Goal: Use online tool/utility: Utilize a website feature to perform a specific function

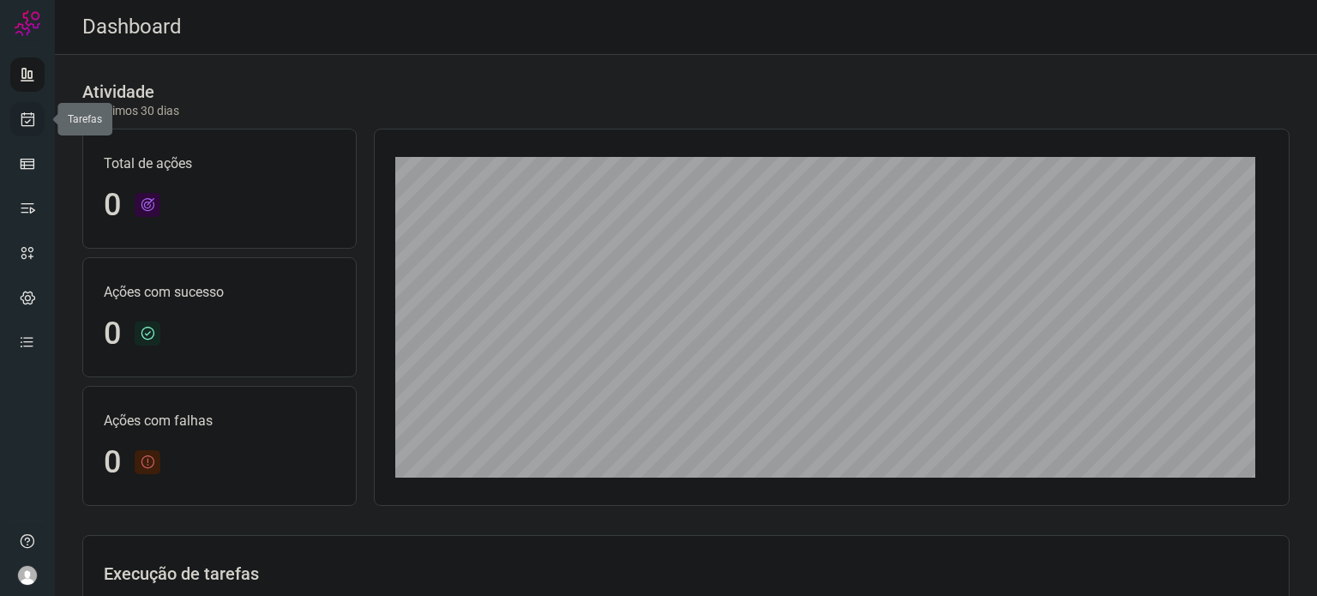
click at [31, 126] on icon at bounding box center [28, 119] width 18 height 17
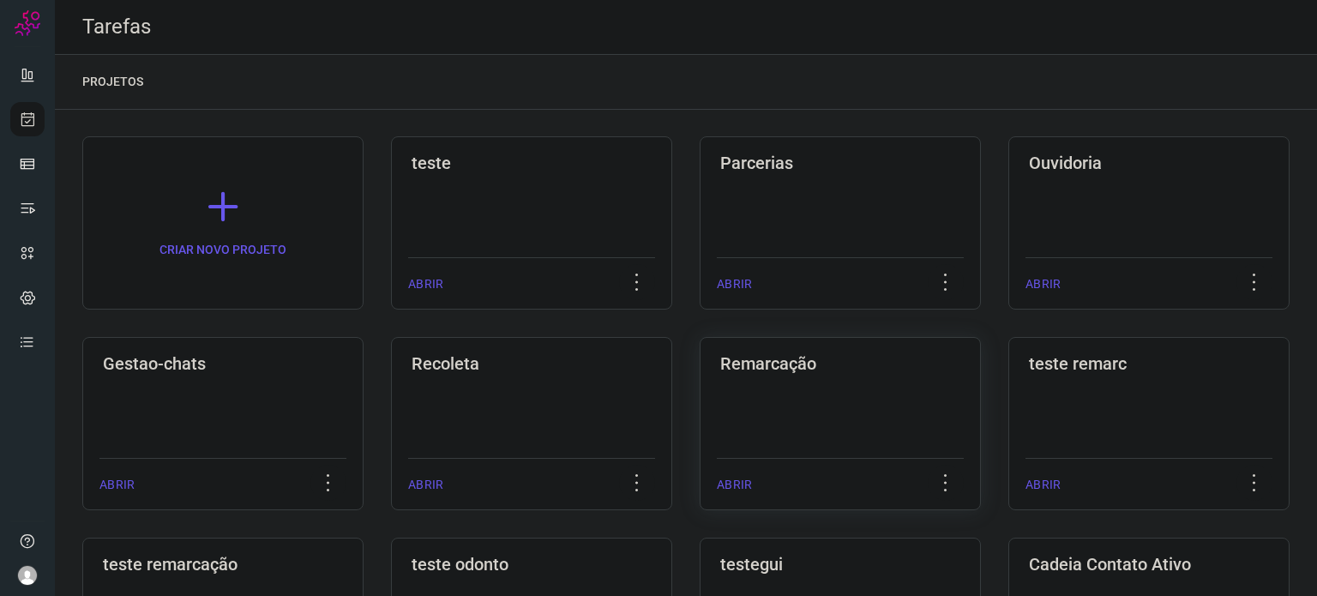
click at [772, 389] on div "Remarcação ABRIR" at bounding box center [840, 423] width 281 height 173
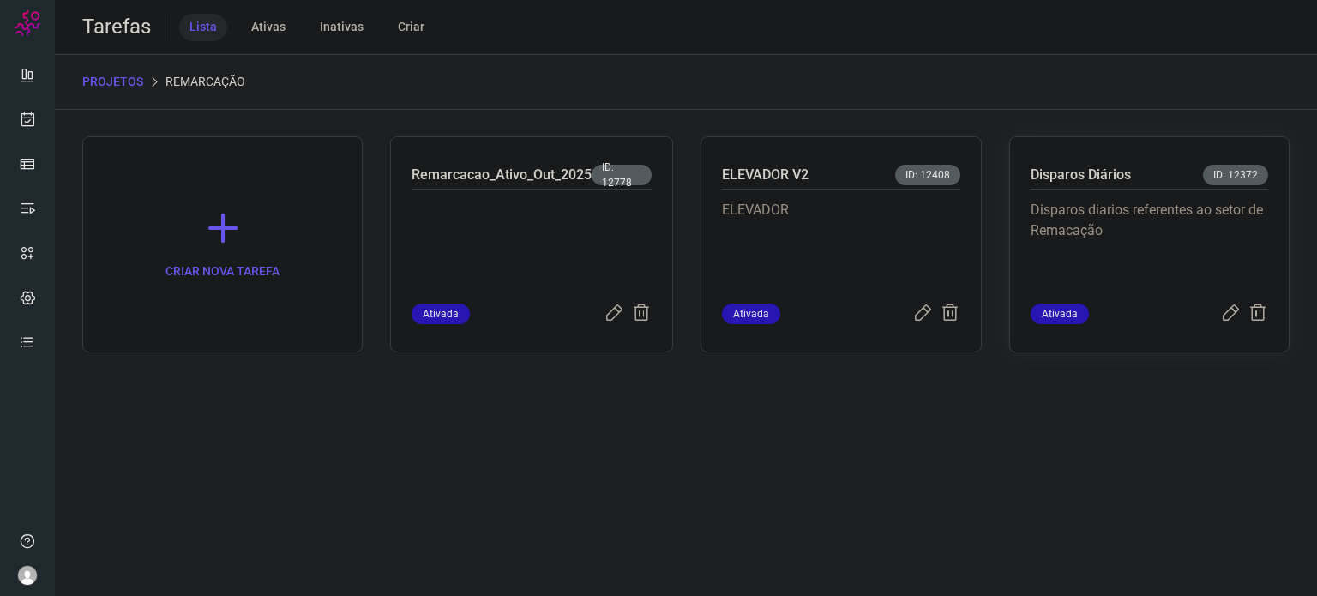
click at [1098, 210] on p "Disparos diarios referentes ao setor de Remacação" at bounding box center [1148, 243] width 237 height 86
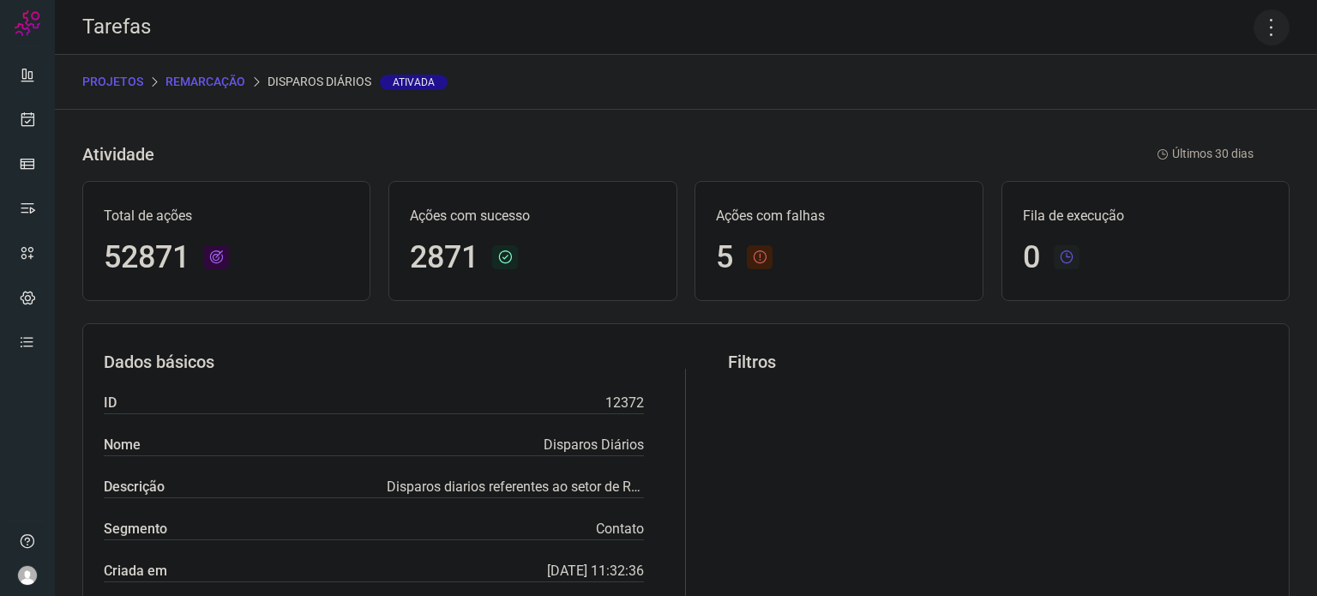
click at [1258, 17] on icon at bounding box center [1271, 27] width 36 height 36
click at [1212, 116] on li "Executar" at bounding box center [1198, 112] width 156 height 27
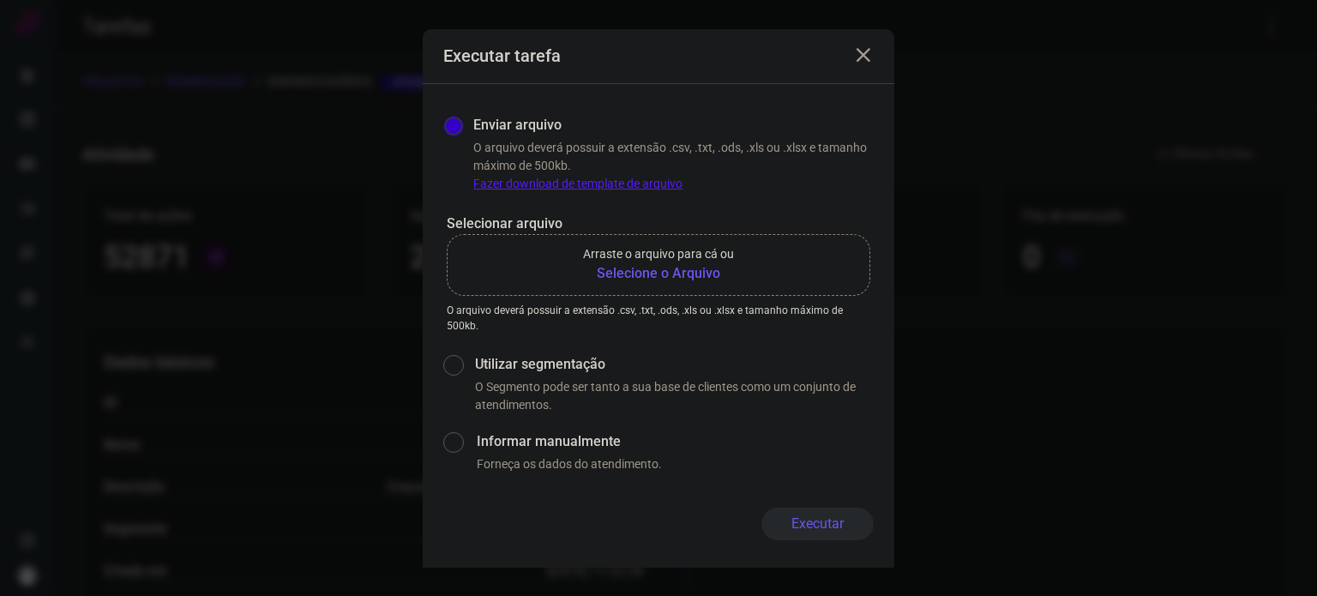
click at [710, 273] on b "Selecione o Arquivo" at bounding box center [658, 273] width 151 height 21
click at [0, 0] on input "Arraste o arquivo para cá ou Selecione o Arquivo" at bounding box center [0, 0] width 0 height 0
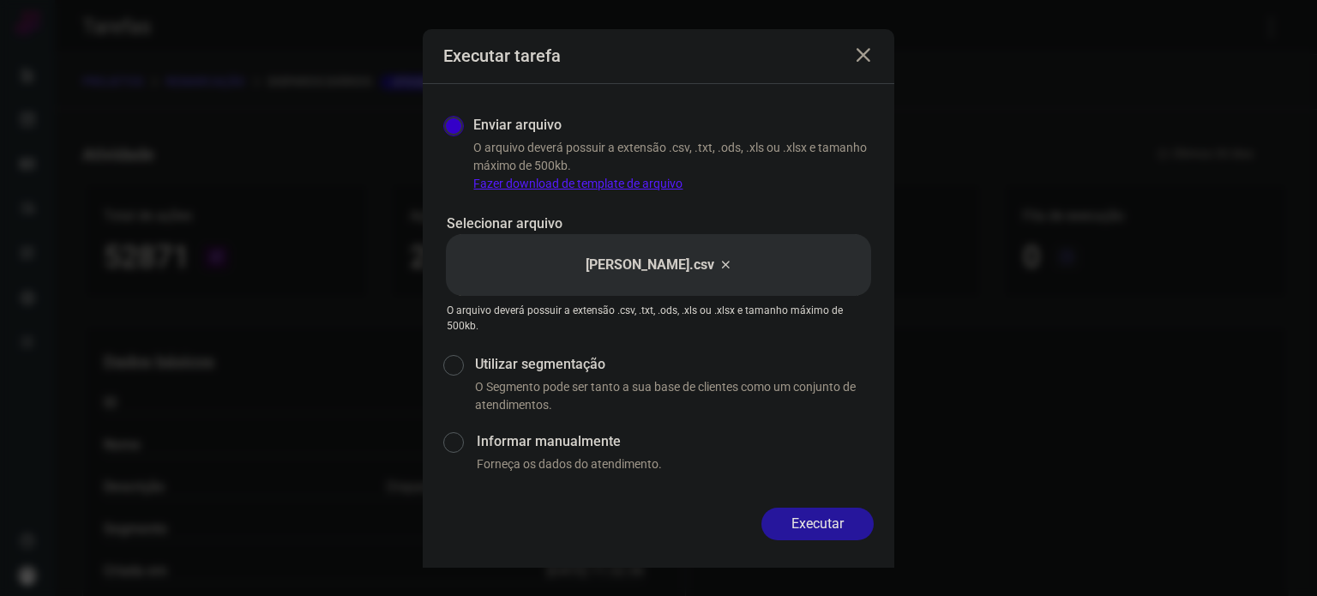
click at [802, 520] on button "Executar" at bounding box center [817, 523] width 112 height 33
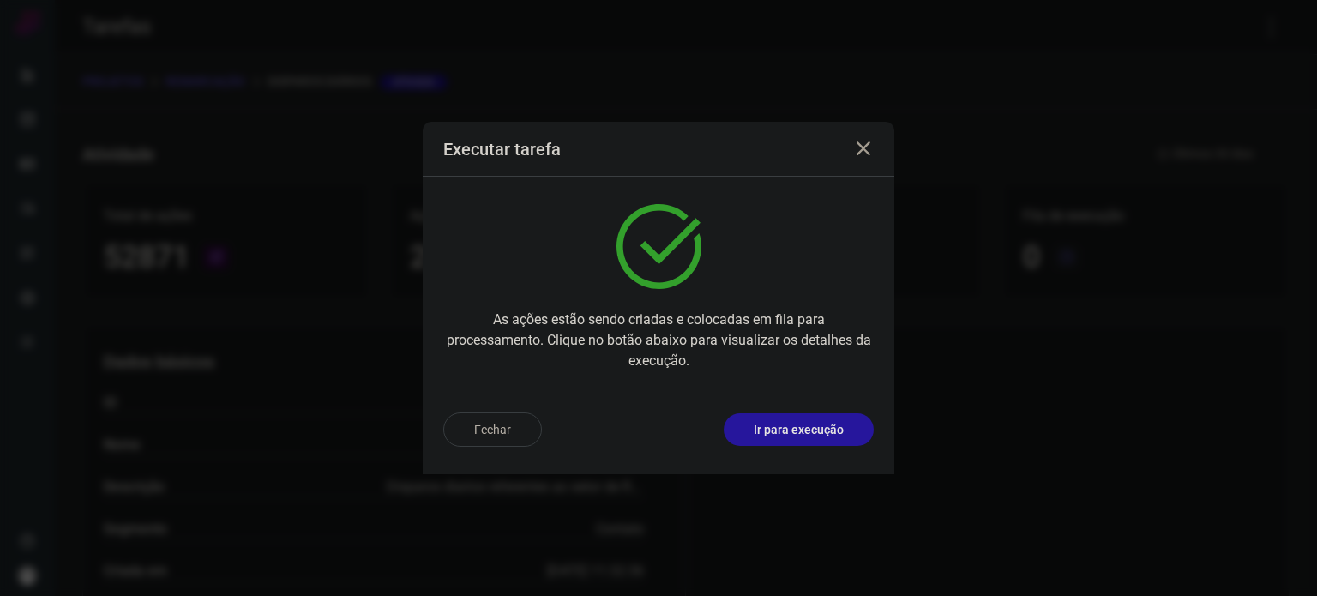
click at [796, 437] on p "Ir para execução" at bounding box center [799, 430] width 90 height 18
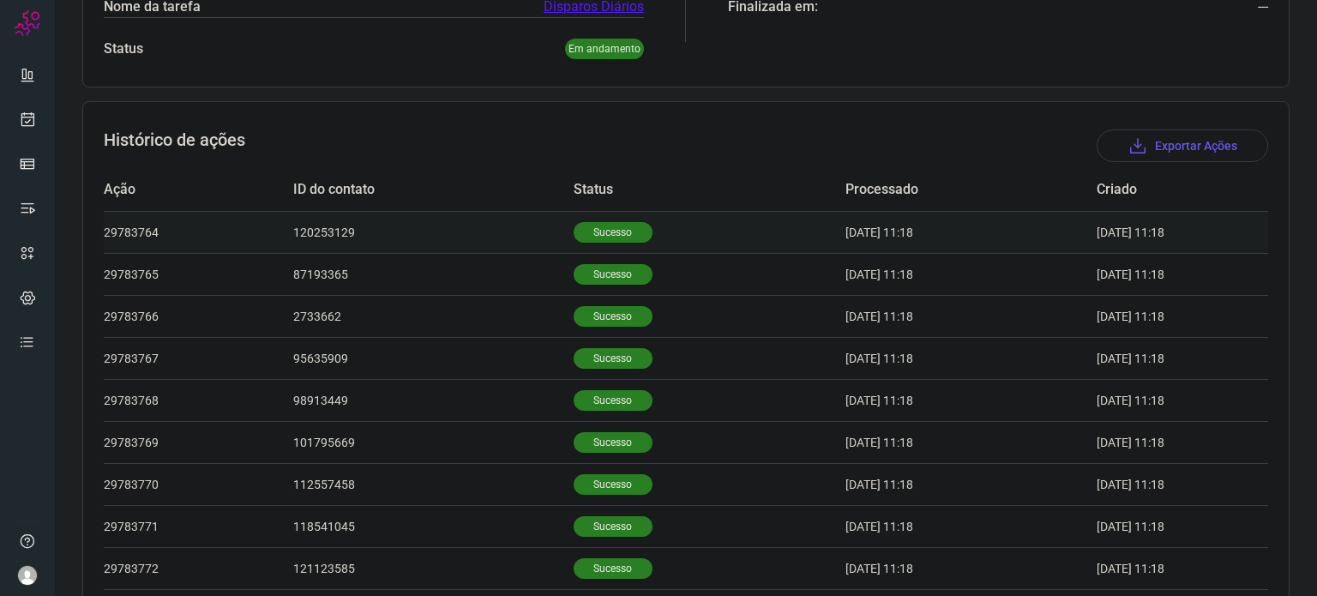
scroll to position [530, 0]
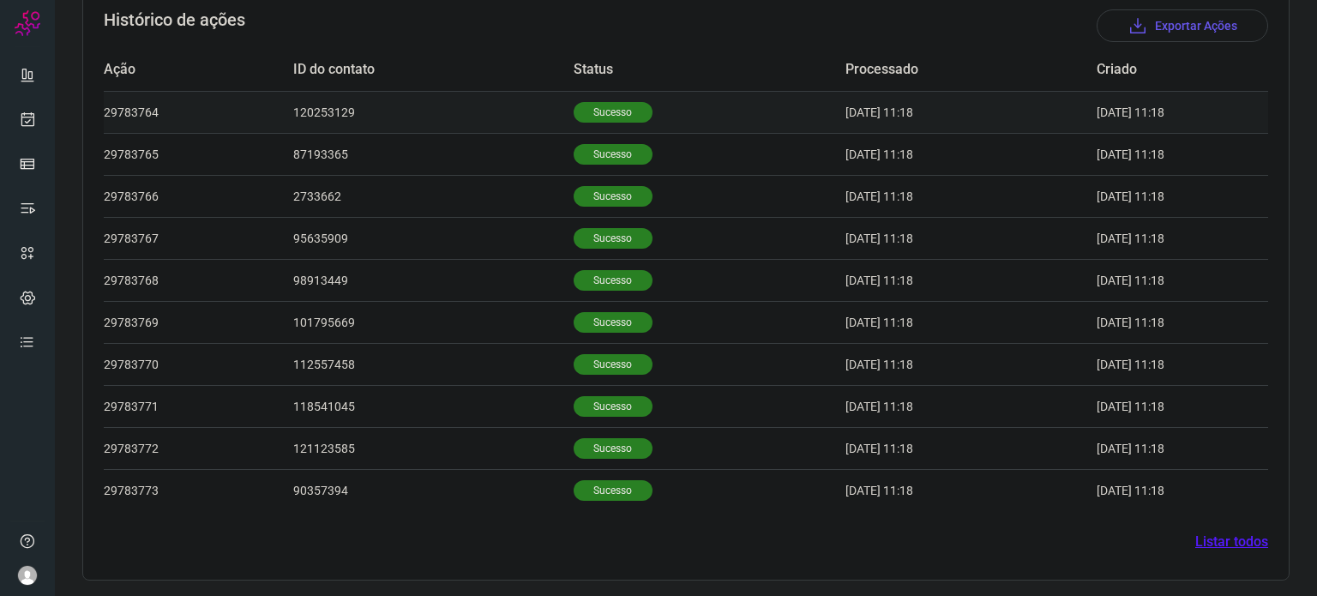
click at [591, 373] on td "Sucesso" at bounding box center [709, 364] width 272 height 42
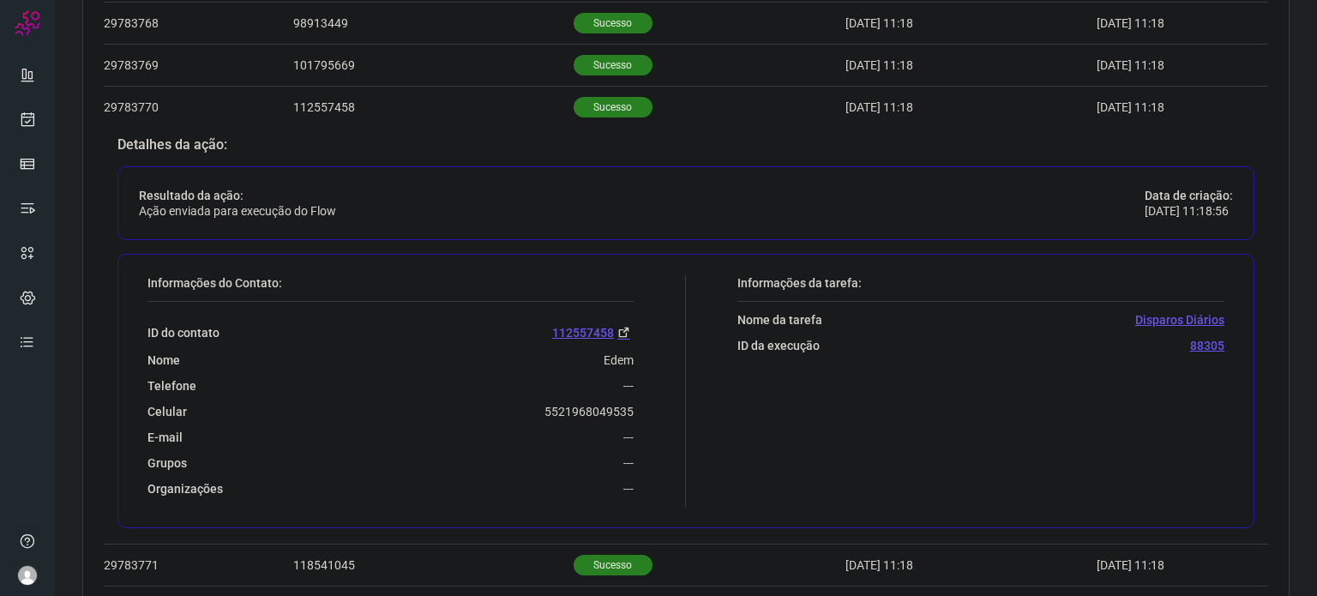
scroll to position [946, 0]
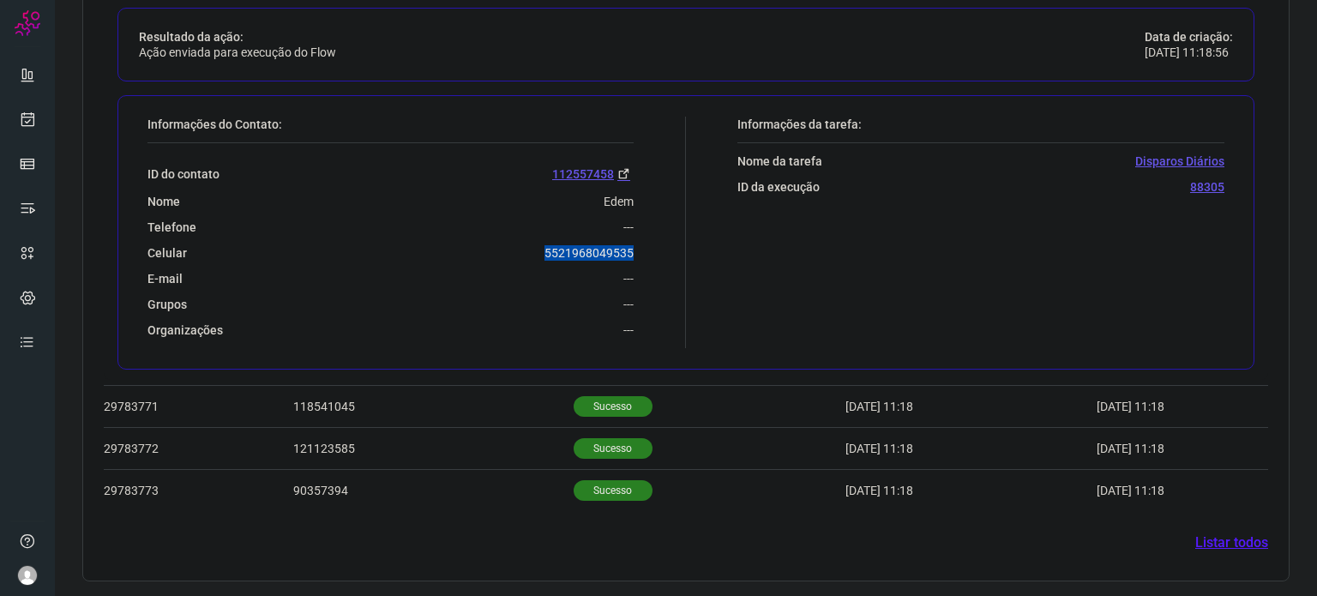
drag, startPoint x: 533, startPoint y: 252, endPoint x: 641, endPoint y: 254, distance: 108.0
click at [641, 254] on div "Informações do Contato: ID do contato [PHONE_NUMBER] Nome Edem Telefone --- Cel…" at bounding box center [412, 232] width 547 height 231
copy p "5521968049535"
